Goal: Navigation & Orientation: Find specific page/section

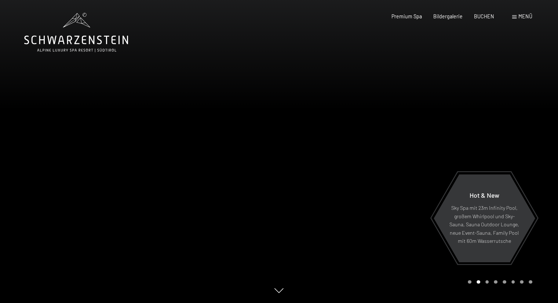
click at [519, 15] on span "Menü" at bounding box center [525, 16] width 14 height 6
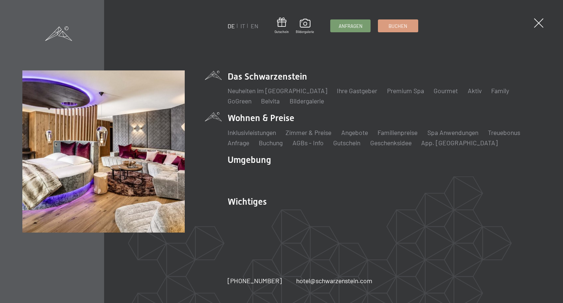
click at [278, 115] on li "Wohnen & Preise Inklusivleistungen Zimmer & Preise Liste Angebote Liste Familie…" at bounding box center [384, 129] width 313 height 35
click at [305, 131] on link "Zimmer & Preise" at bounding box center [309, 132] width 46 height 8
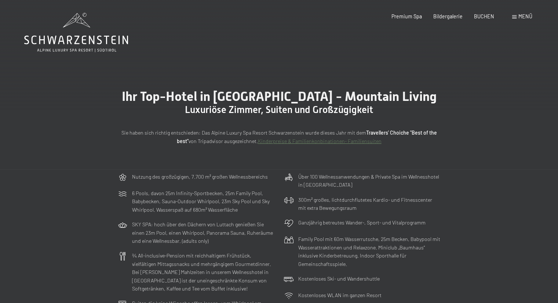
click at [519, 14] on span "Menü" at bounding box center [525, 16] width 14 height 6
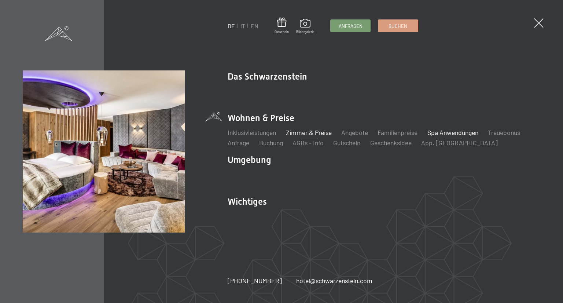
click at [444, 130] on link "Spa Anwendungen" at bounding box center [453, 132] width 51 height 8
